Goal: Task Accomplishment & Management: Manage account settings

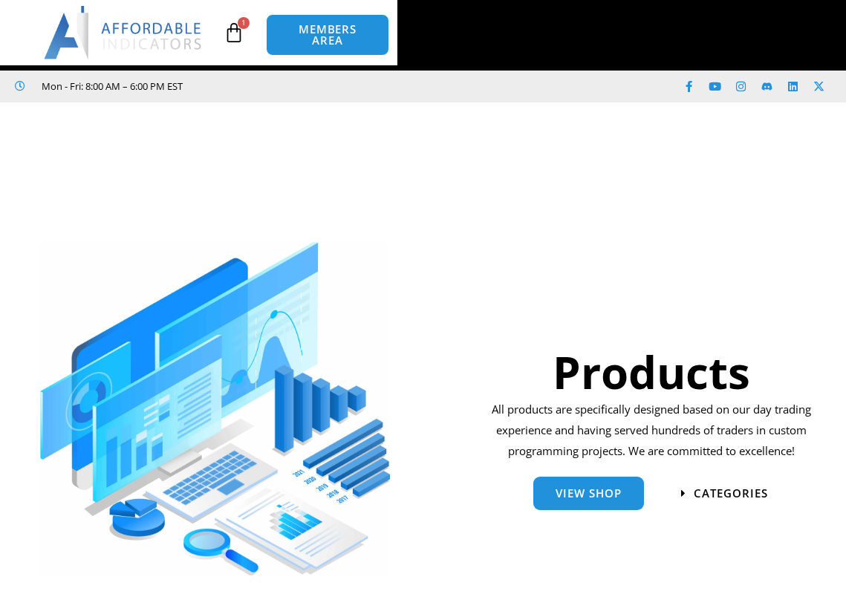
click at [0, 0] on span "MEMBERS AREA" at bounding box center [0, 0] width 0 height 0
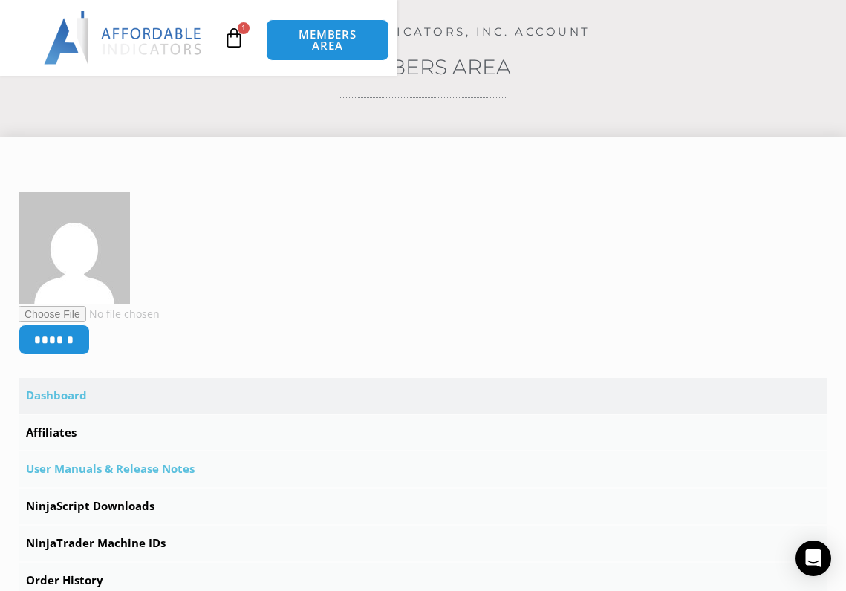
scroll to position [223, 0]
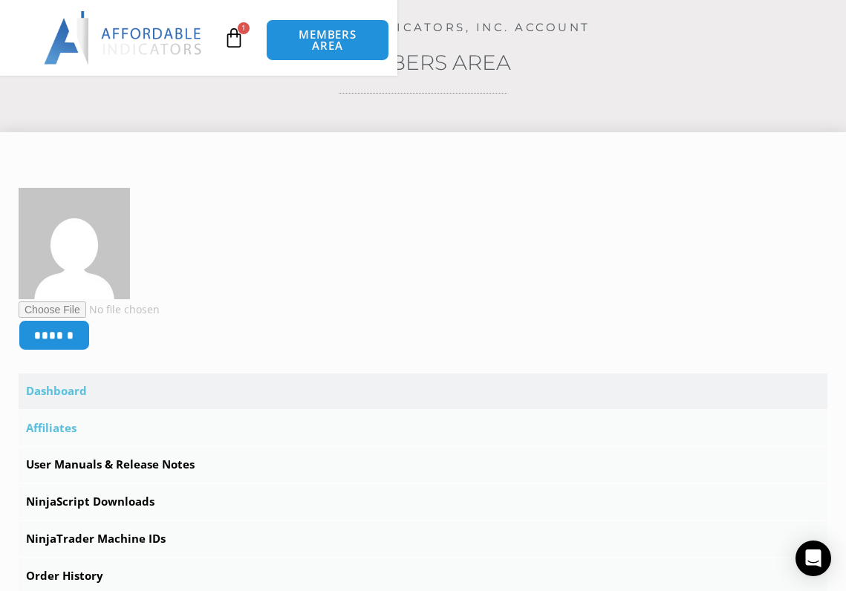
click at [109, 411] on link "Affiliates" at bounding box center [423, 429] width 809 height 36
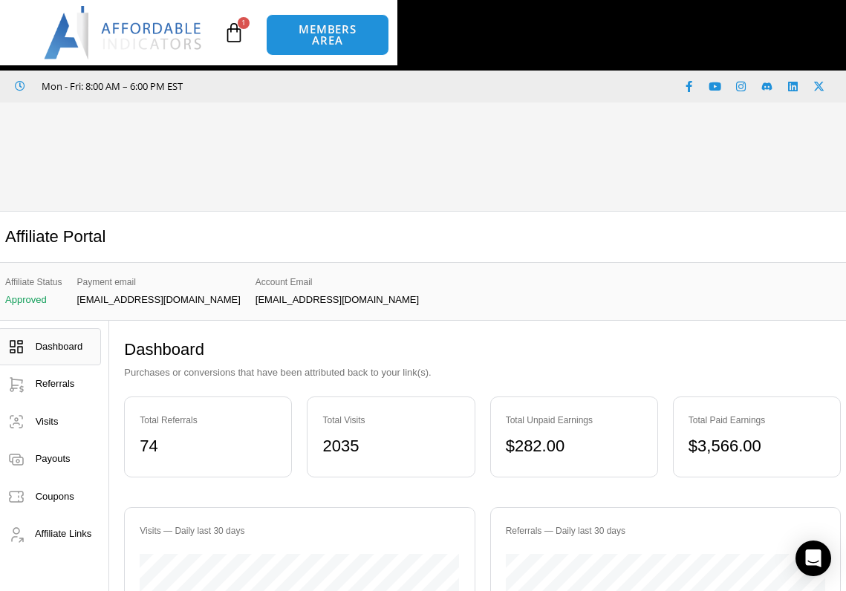
click at [0, 0] on span "MEMBERS AREA" at bounding box center [0, 0] width 0 height 0
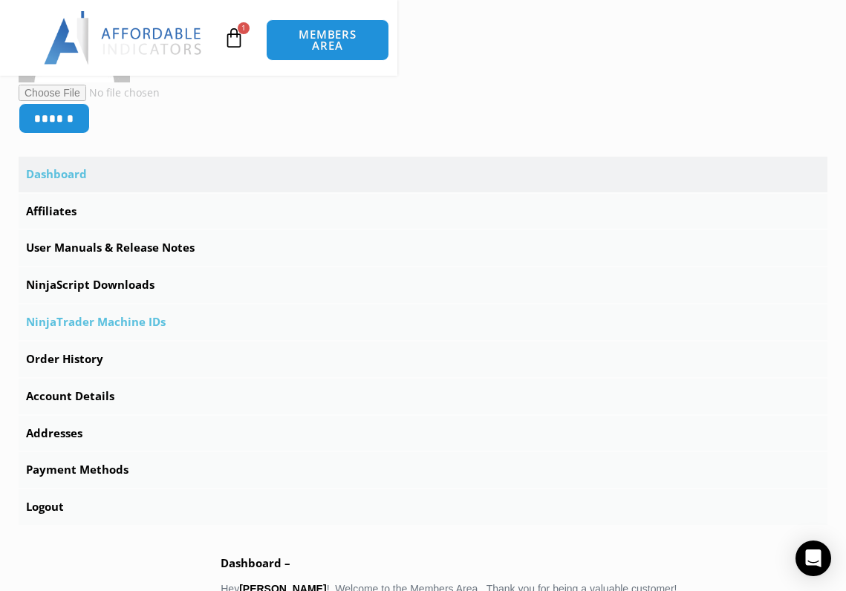
scroll to position [446, 0]
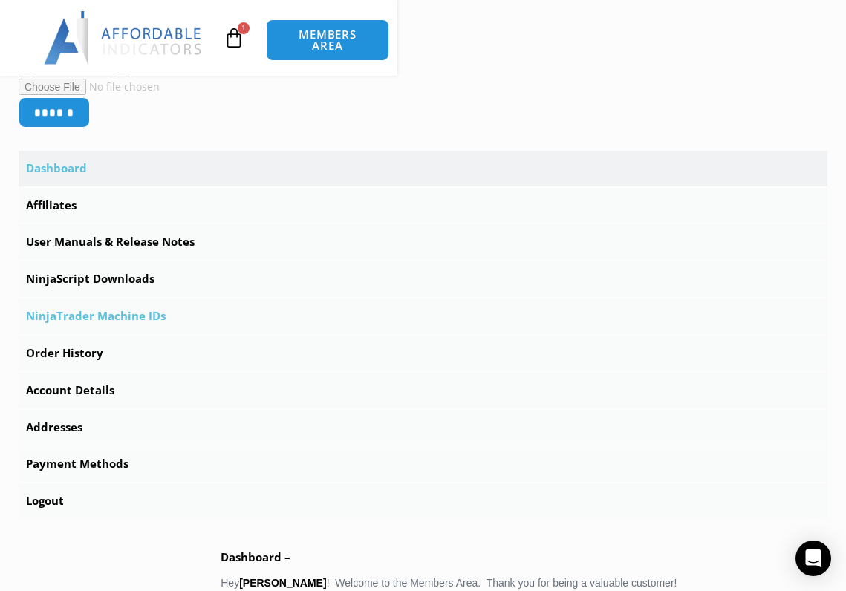
click at [132, 299] on link "NinjaTrader Machine IDs" at bounding box center [423, 317] width 809 height 36
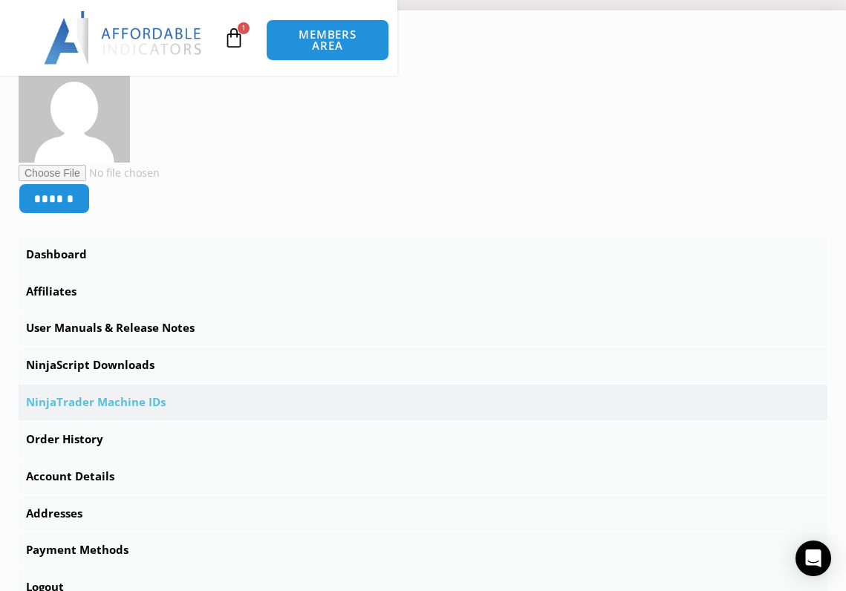
scroll to position [371, 0]
